Goal: Task Accomplishment & Management: Complete application form

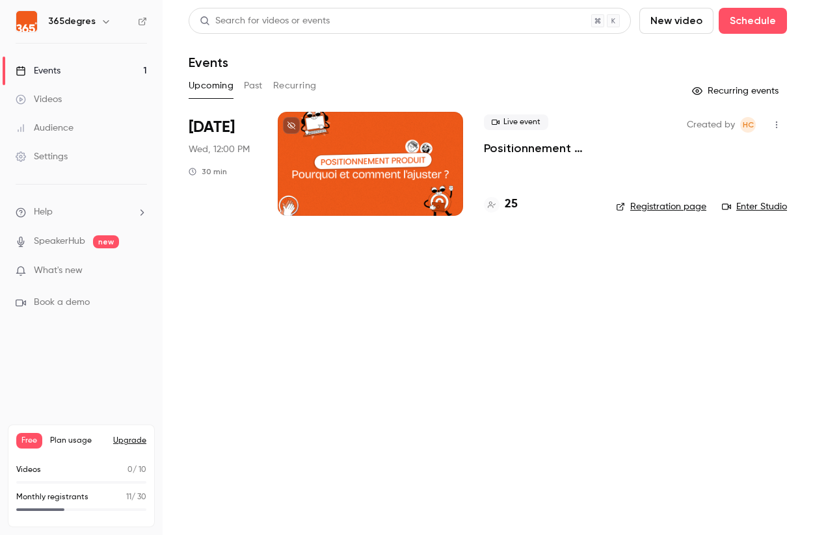
click at [391, 142] on div at bounding box center [370, 164] width 185 height 104
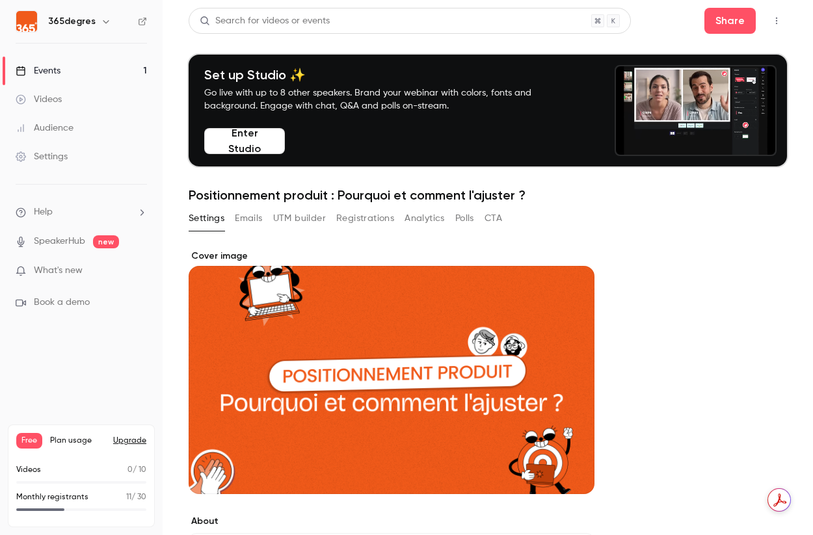
click at [770, 21] on button "button" at bounding box center [776, 20] width 21 height 21
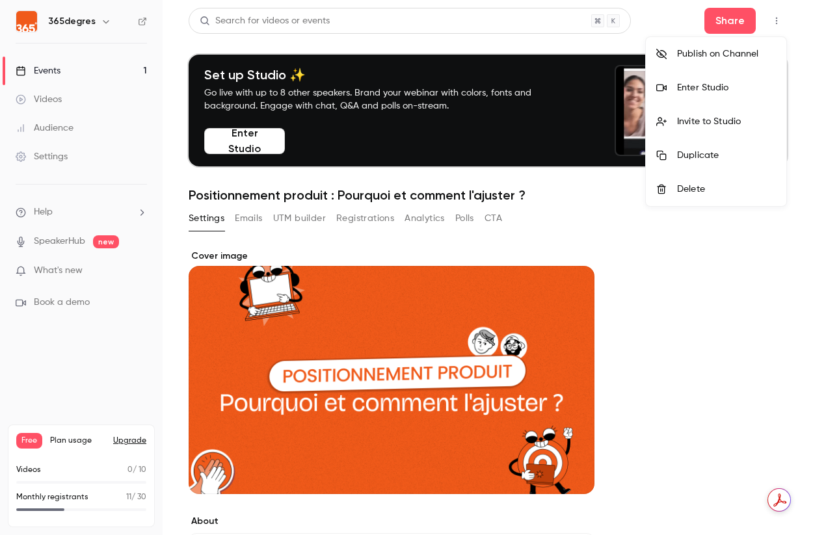
click at [721, 88] on div "Enter Studio" at bounding box center [726, 87] width 99 height 13
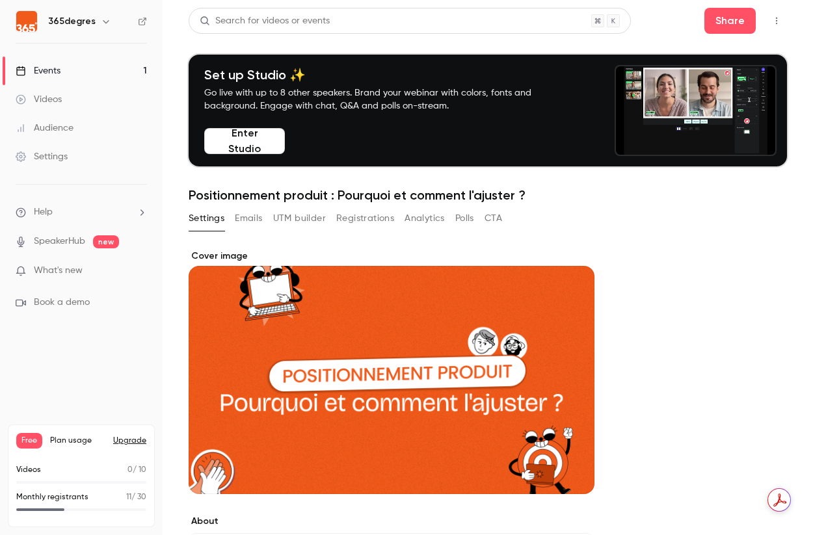
click at [47, 72] on div "Events" at bounding box center [38, 70] width 45 height 13
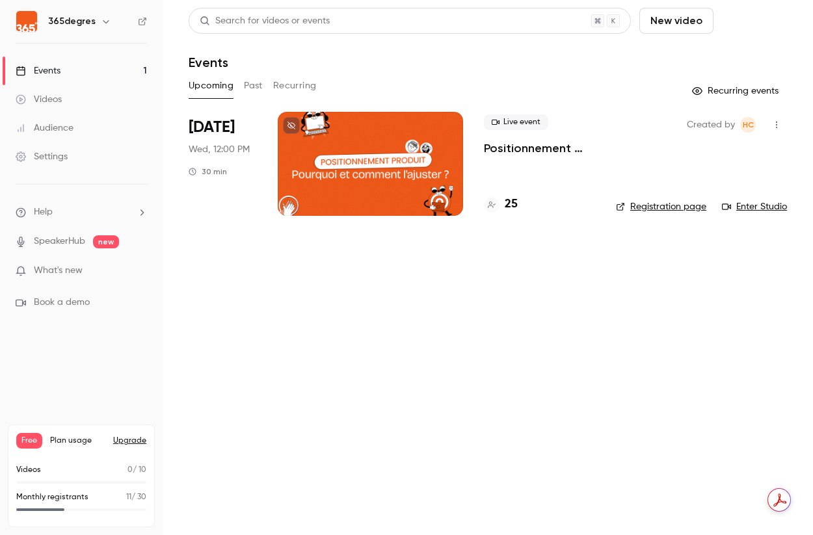
click at [750, 14] on button "Schedule" at bounding box center [753, 21] width 68 height 26
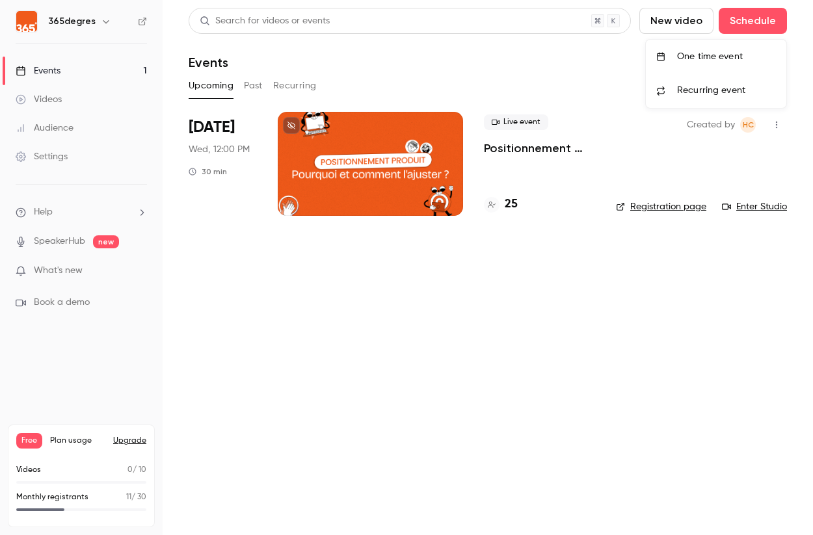
click at [741, 63] on li "One time event" at bounding box center [716, 57] width 140 height 34
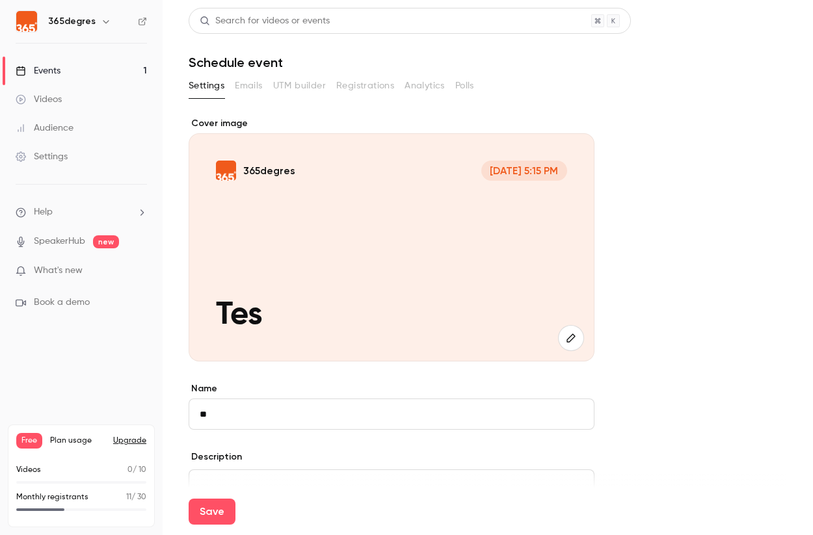
type input "*"
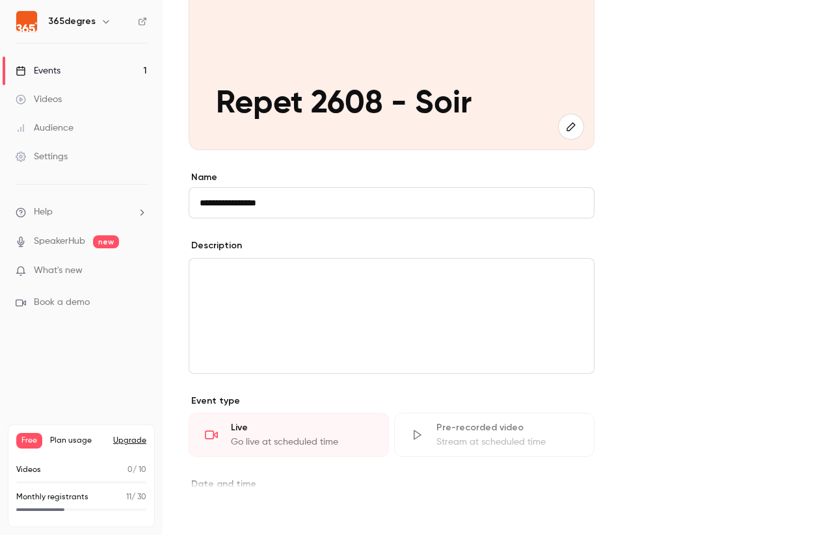
scroll to position [213, 0]
type input "**********"
click at [224, 510] on button "Save" at bounding box center [212, 512] width 47 height 26
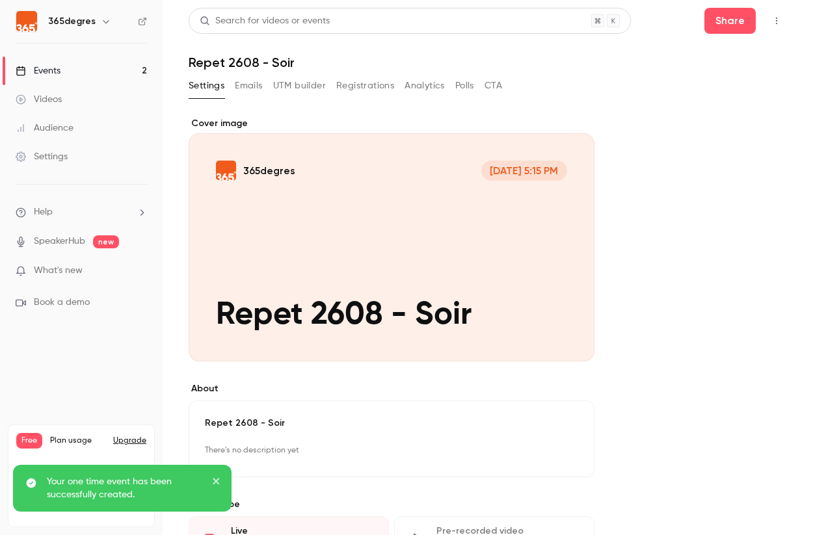
click at [776, 27] on button "button" at bounding box center [776, 20] width 21 height 21
click at [673, 85] on div at bounding box center [666, 88] width 21 height 10
